Goal: Task Accomplishment & Management: Manage account settings

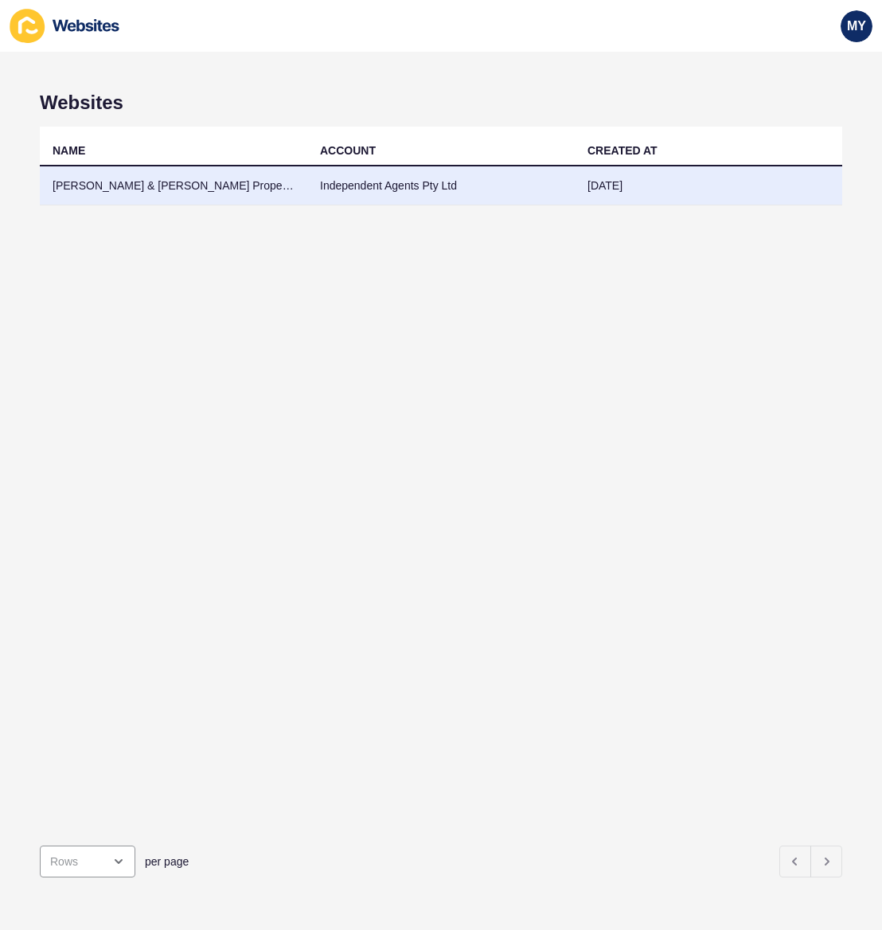
click at [153, 186] on td "[PERSON_NAME] & [PERSON_NAME] Property" at bounding box center [174, 185] width 268 height 39
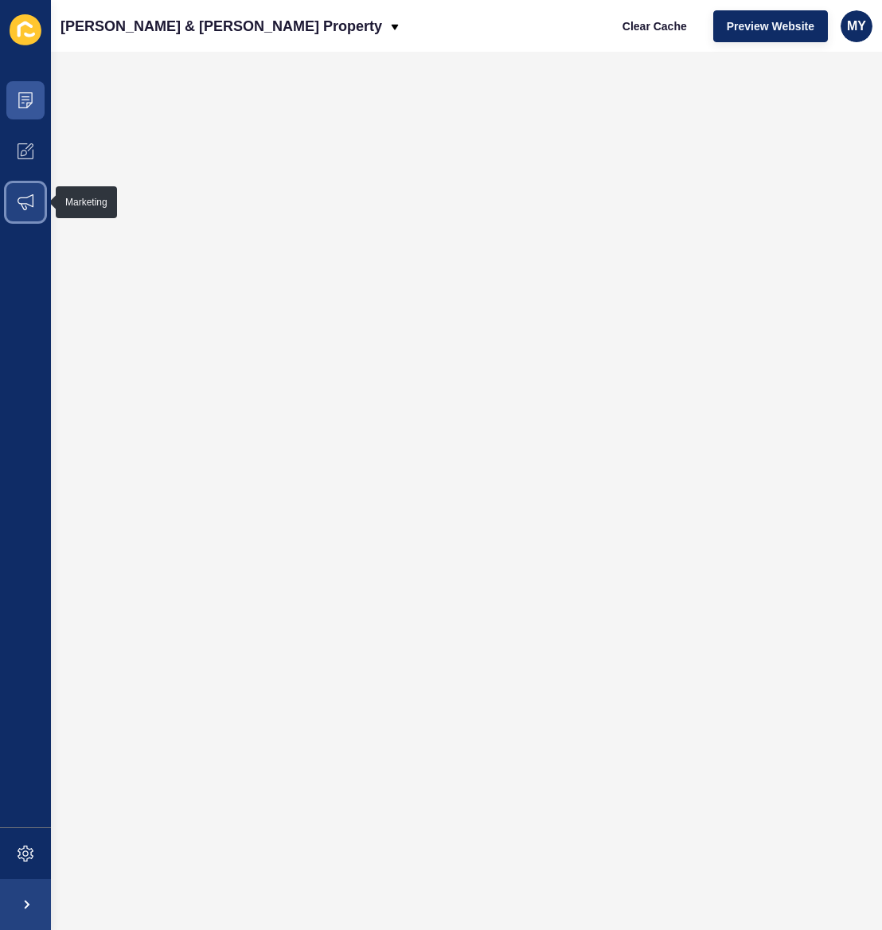
click at [27, 196] on icon at bounding box center [26, 202] width 16 height 16
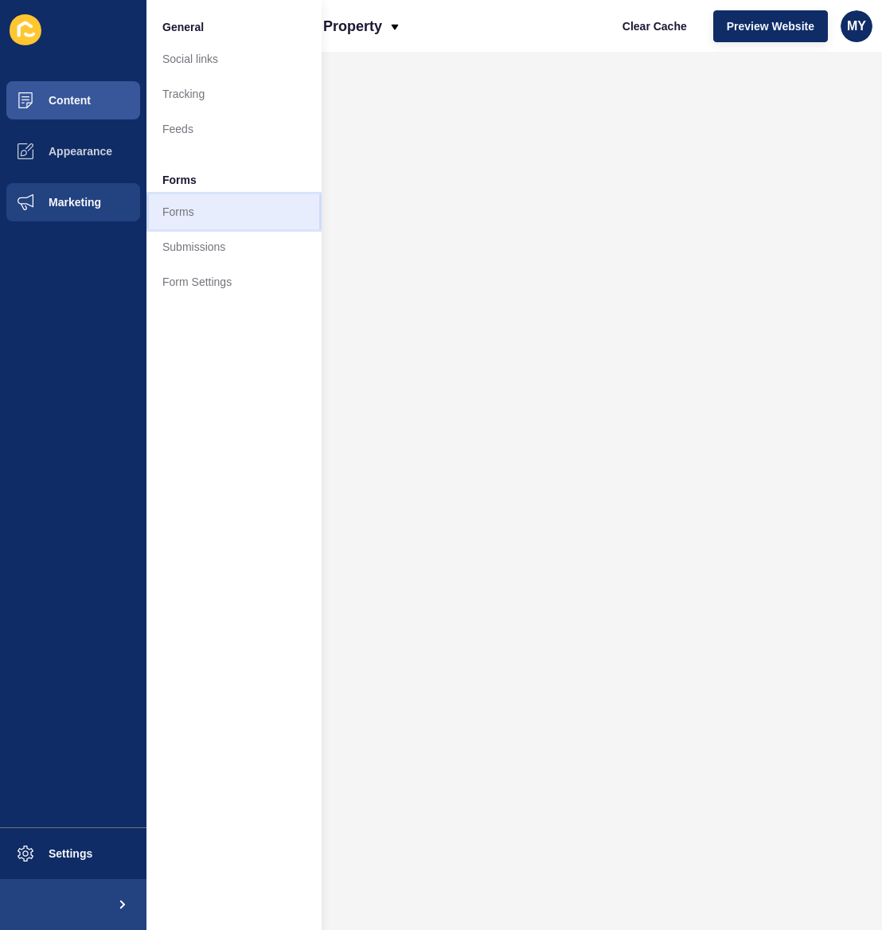
click at [184, 209] on link "Forms" at bounding box center [234, 211] width 175 height 35
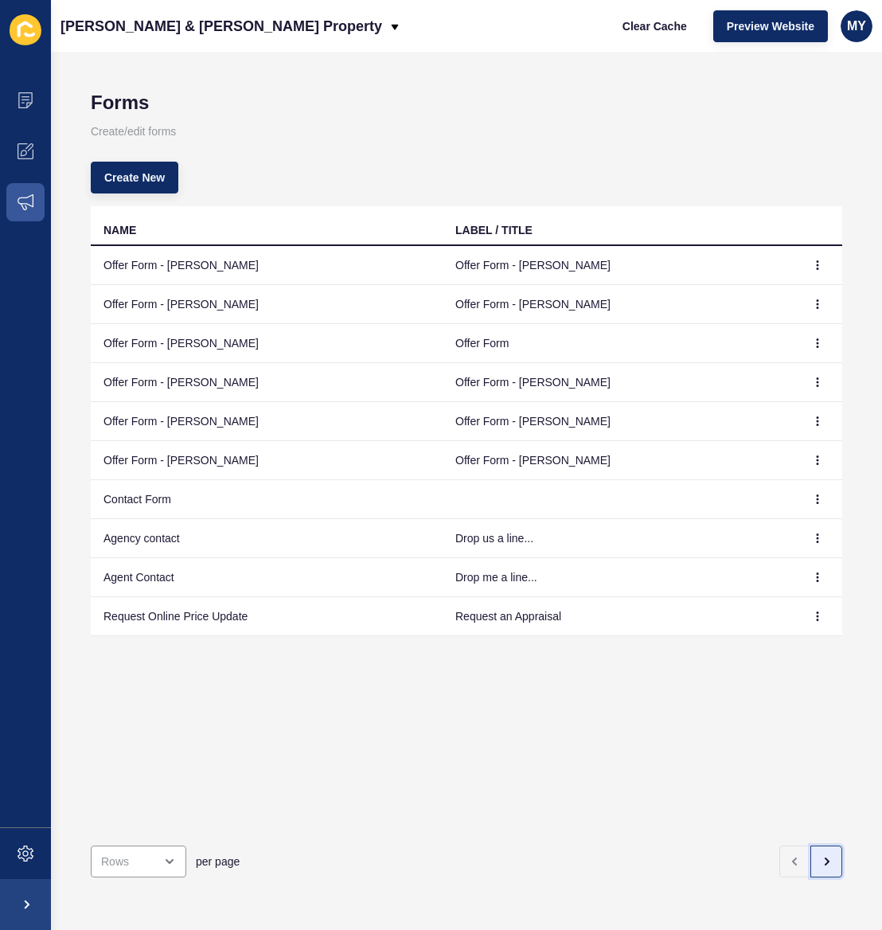
click at [827, 855] on icon "button" at bounding box center [826, 861] width 13 height 13
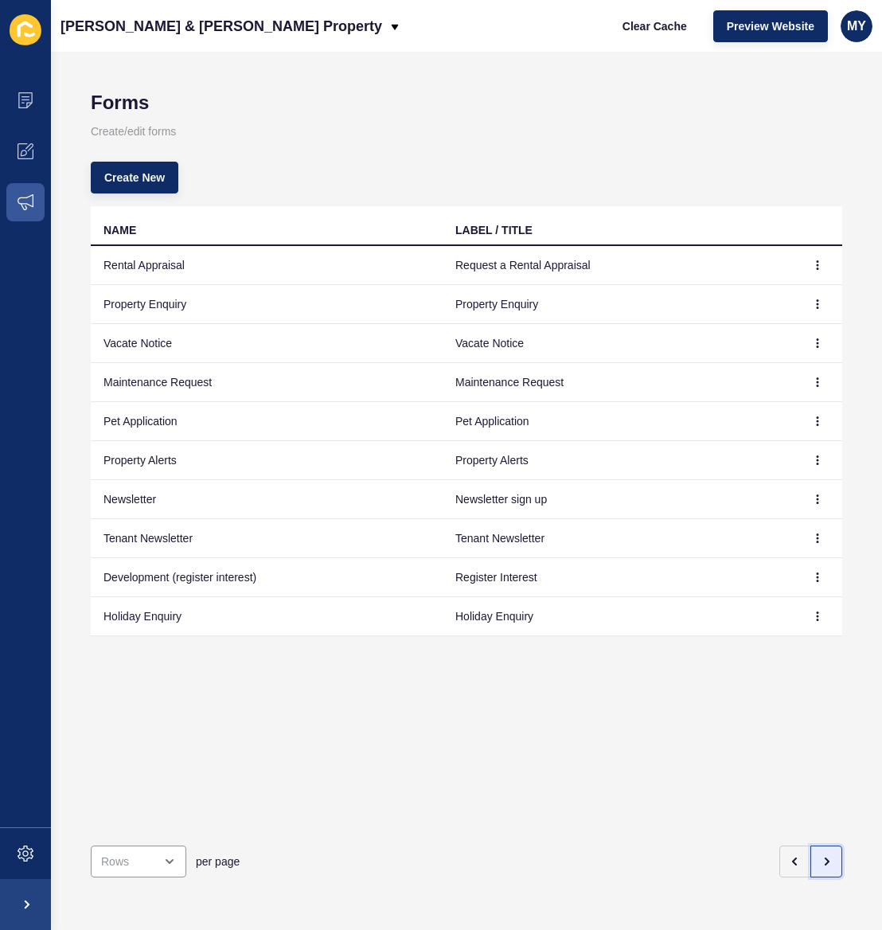
click at [828, 855] on icon "button" at bounding box center [826, 861] width 13 height 13
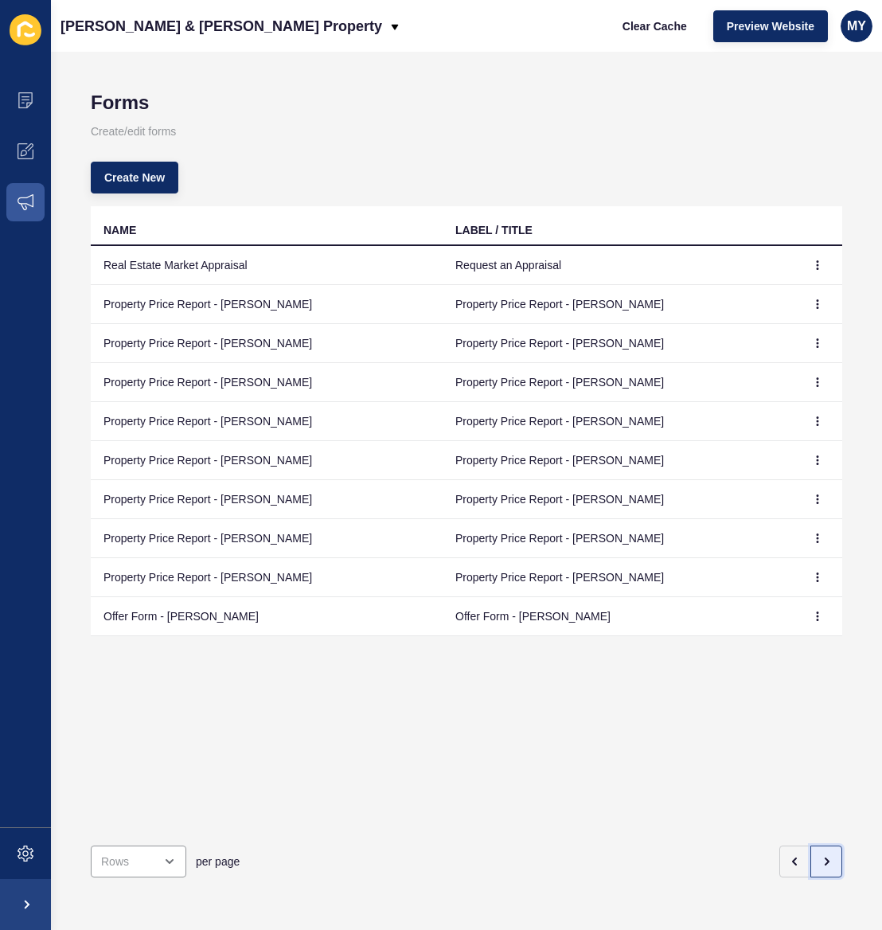
click at [828, 855] on icon "button" at bounding box center [826, 861] width 13 height 13
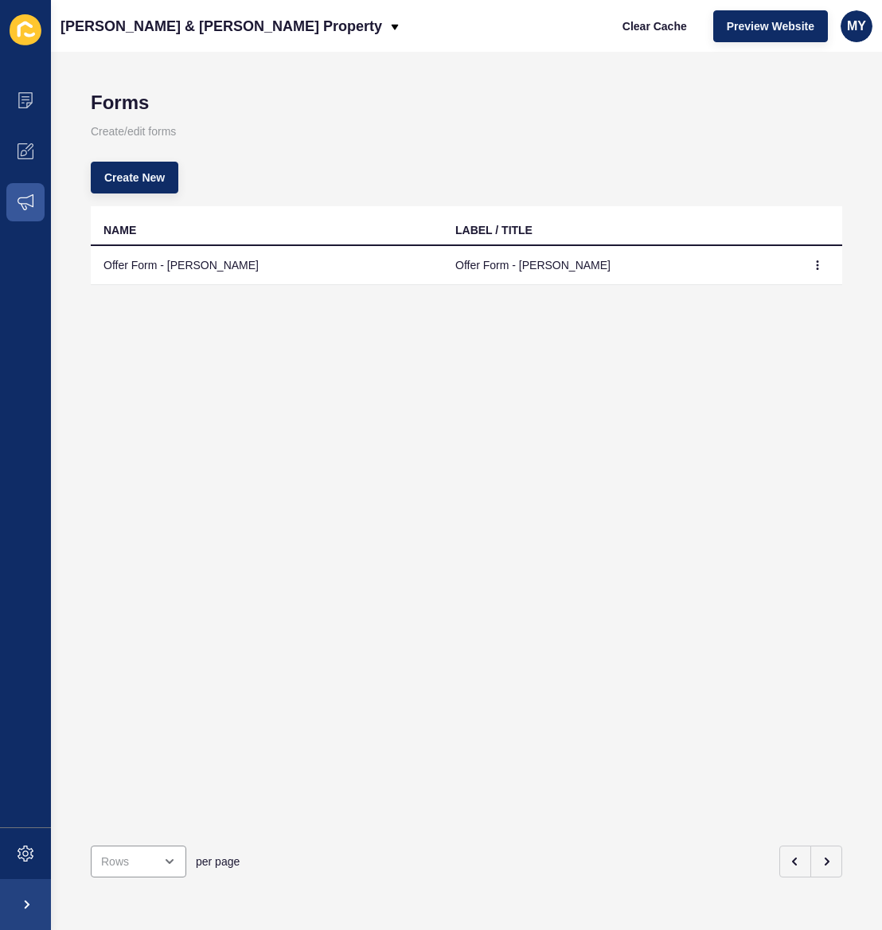
click at [503, 268] on td "Offer Form - [PERSON_NAME]" at bounding box center [619, 265] width 352 height 39
click at [154, 268] on td "Offer Form - [PERSON_NAME]" at bounding box center [267, 265] width 352 height 39
click at [818, 266] on icon "button" at bounding box center [818, 265] width 1 height 8
click at [766, 293] on link "Edit" at bounding box center [773, 297] width 111 height 35
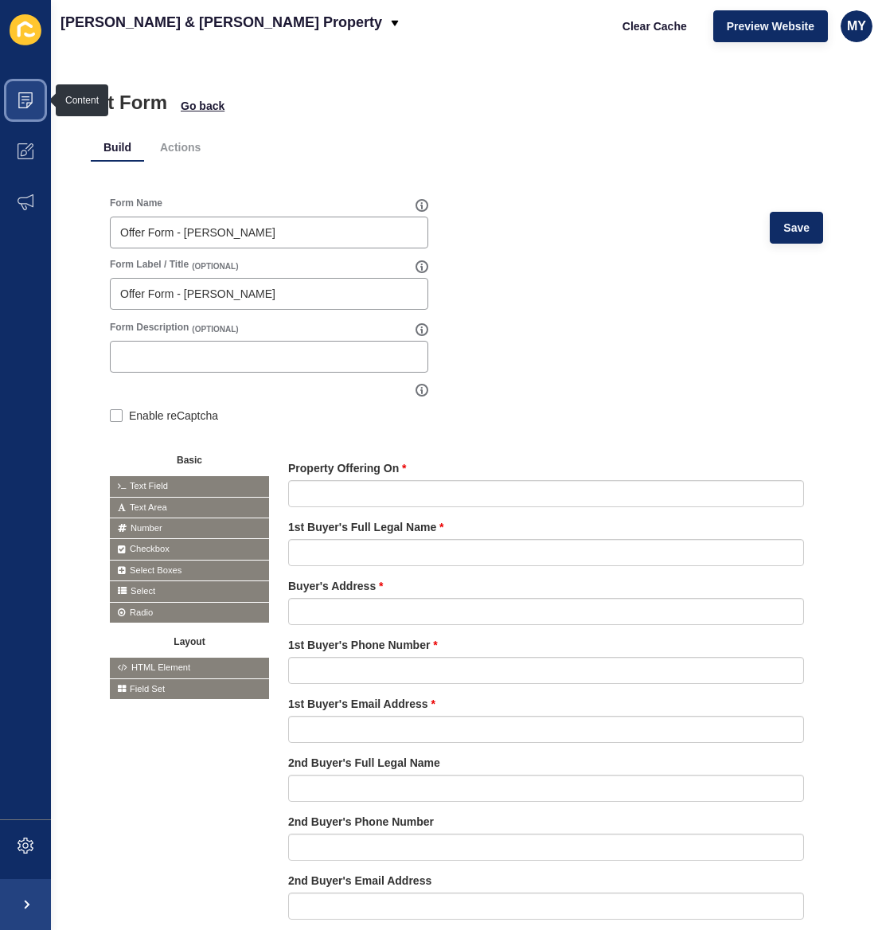
click at [28, 104] on icon at bounding box center [26, 100] width 16 height 16
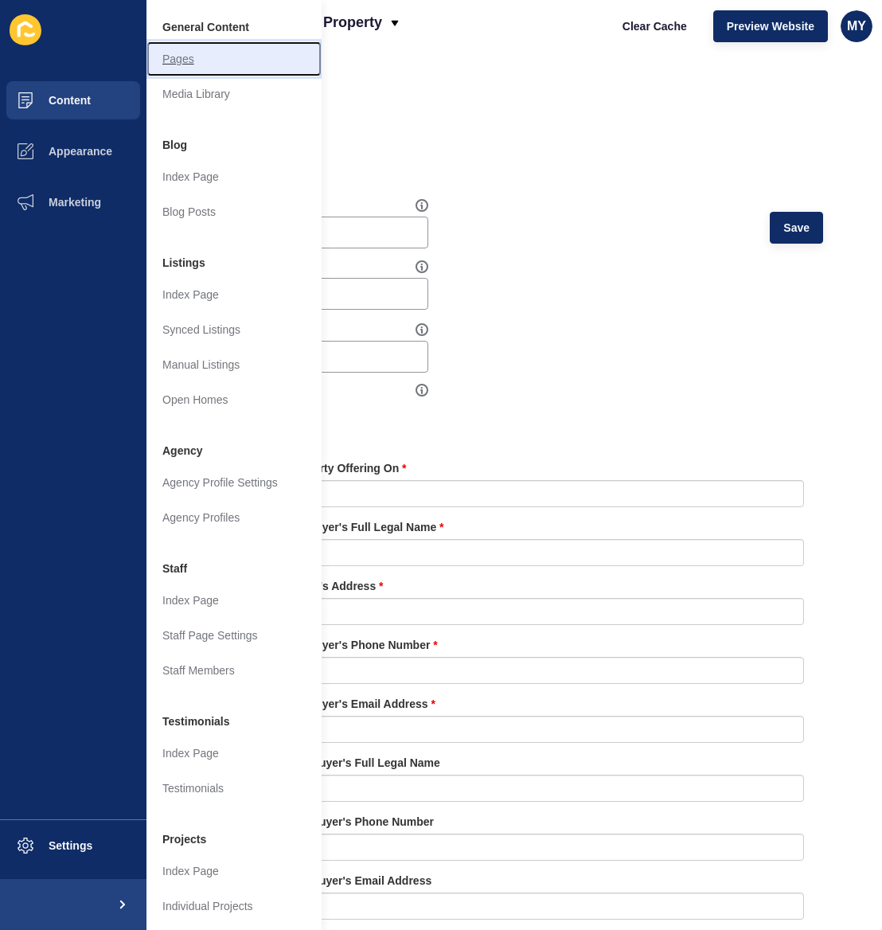
click at [181, 58] on link "Pages" at bounding box center [234, 58] width 175 height 35
